Goal: Information Seeking & Learning: Learn about a topic

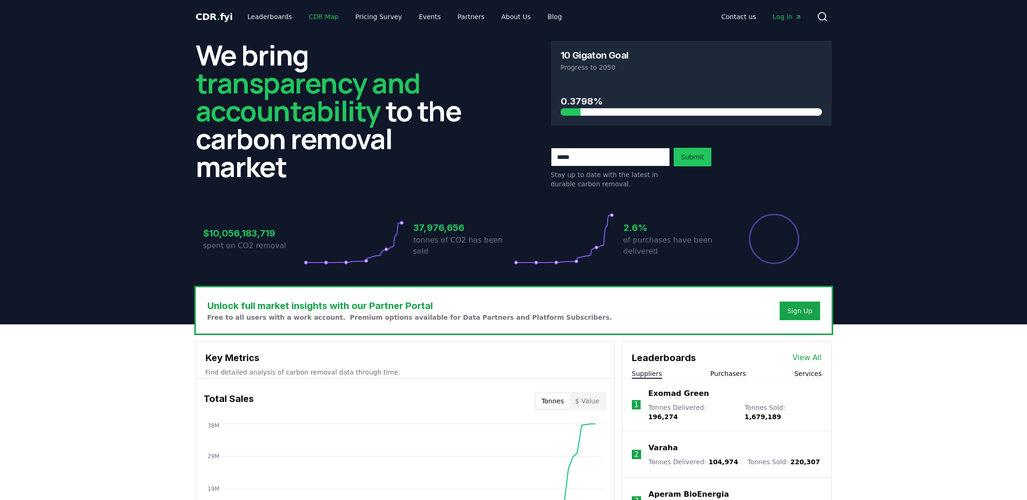
click at [327, 18] on link "CDR Map" at bounding box center [323, 16] width 45 height 17
click at [810, 374] on button "Services" at bounding box center [807, 373] width 27 height 9
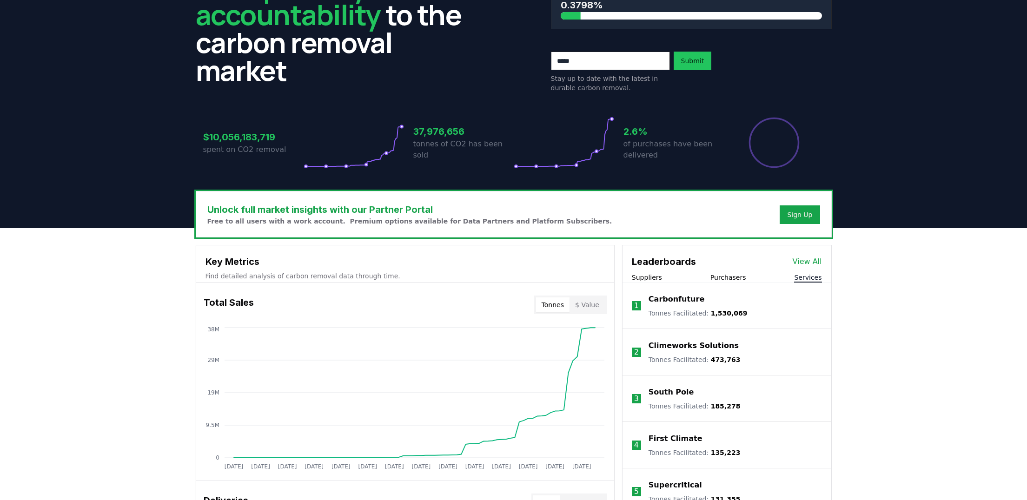
scroll to position [63, 0]
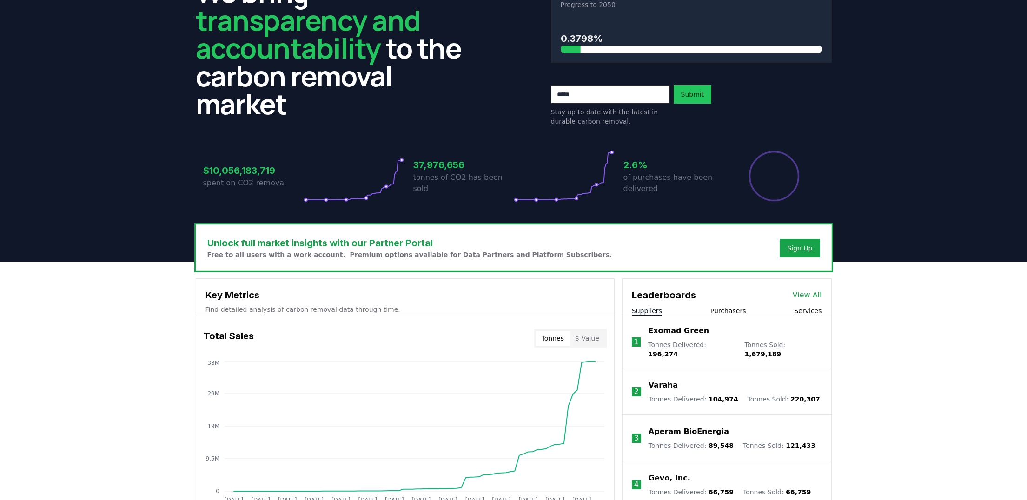
click at [648, 309] on button "Suppliers" at bounding box center [647, 310] width 30 height 9
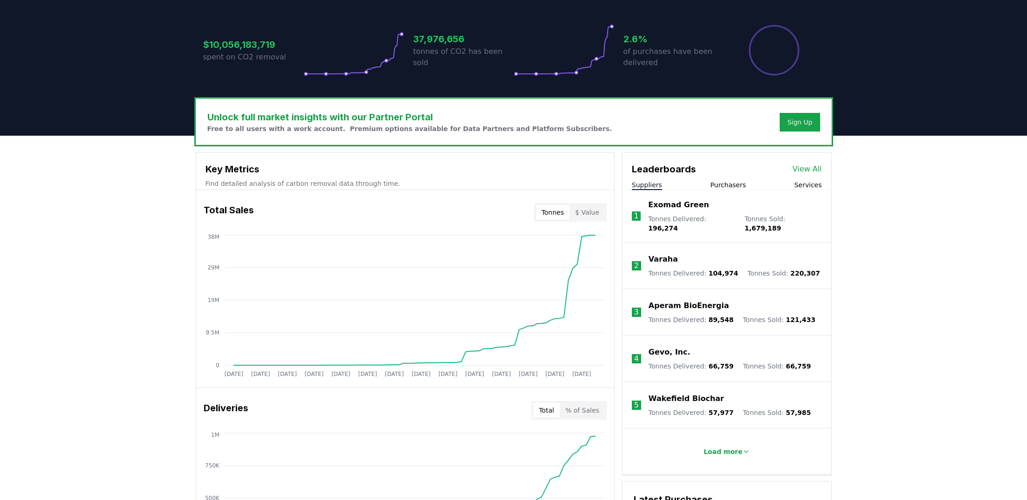
scroll to position [230, 0]
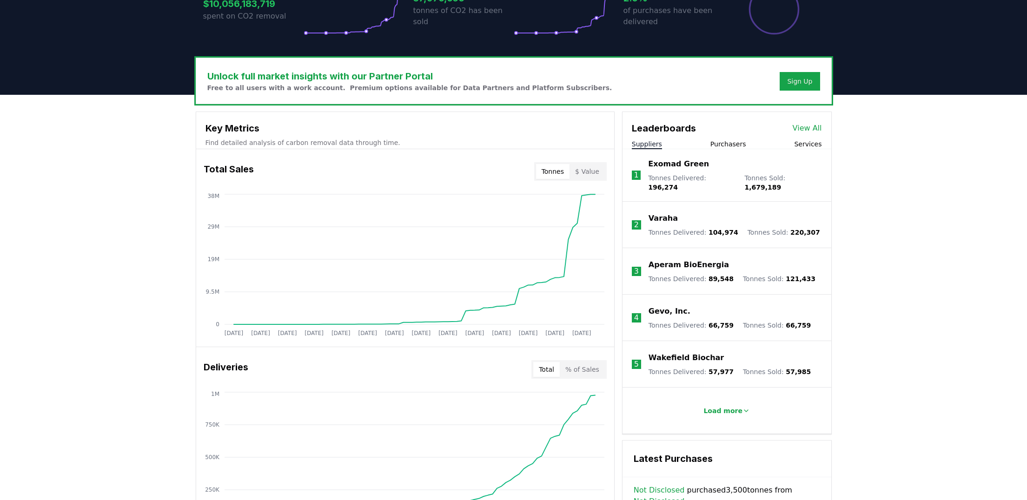
click at [679, 353] on p "Wakefield Biochar" at bounding box center [685, 357] width 75 height 11
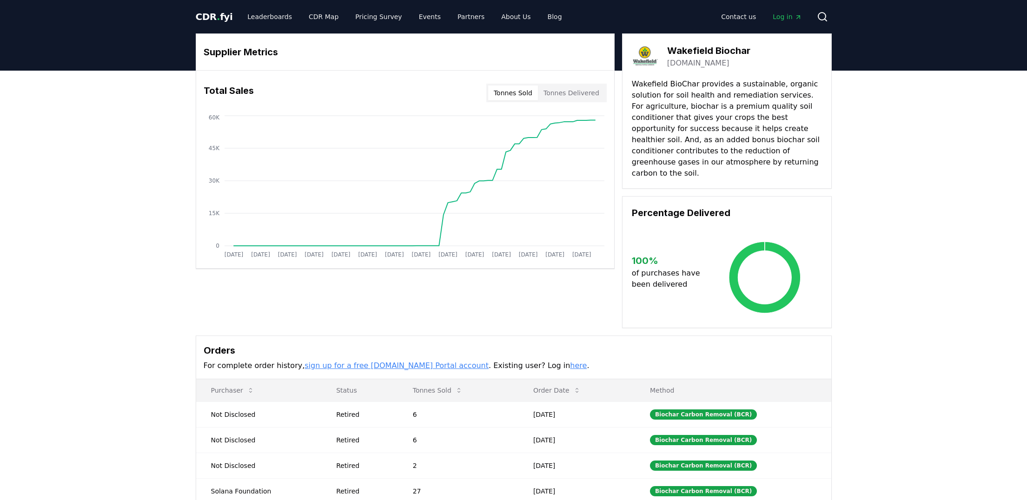
click at [217, 17] on span "." at bounding box center [218, 16] width 3 height 11
